Goal: Navigation & Orientation: Find specific page/section

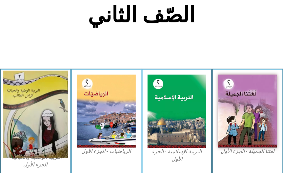
scroll to position [146, 0]
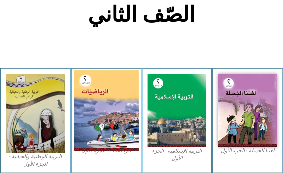
click at [96, 116] on img at bounding box center [106, 110] width 65 height 80
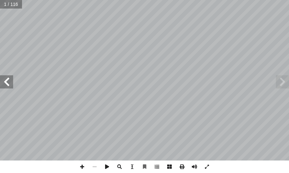
click at [9, 84] on span at bounding box center [6, 81] width 13 height 13
click at [8, 82] on span at bounding box center [6, 81] width 13 height 13
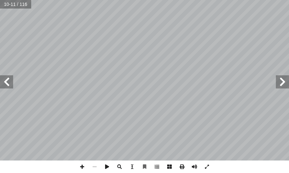
click at [8, 82] on span at bounding box center [6, 81] width 13 height 13
click at [83, 166] on span at bounding box center [82, 166] width 12 height 12
